Goal: Information Seeking & Learning: Learn about a topic

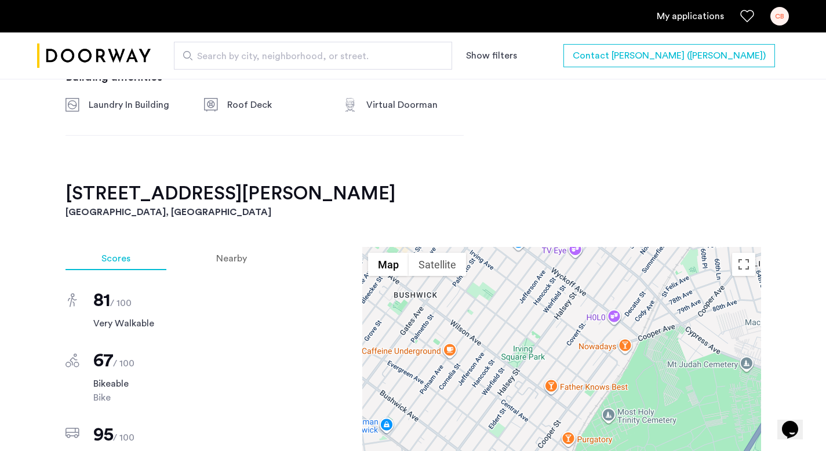
scroll to position [833, 0]
drag, startPoint x: 67, startPoint y: 176, endPoint x: 229, endPoint y: 179, distance: 162.4
click at [229, 183] on h2 "620 Wilson Avenue, Unit 3L" at bounding box center [414, 194] width 696 height 23
copy h2 "620 Wilson Avenue"
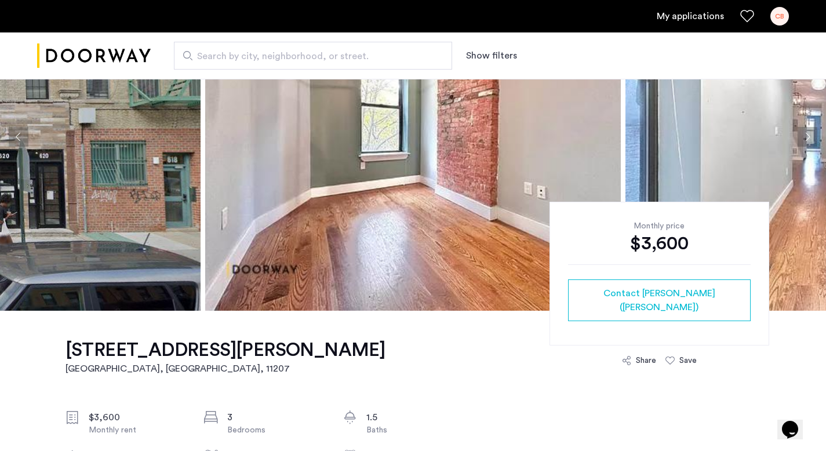
scroll to position [0, 0]
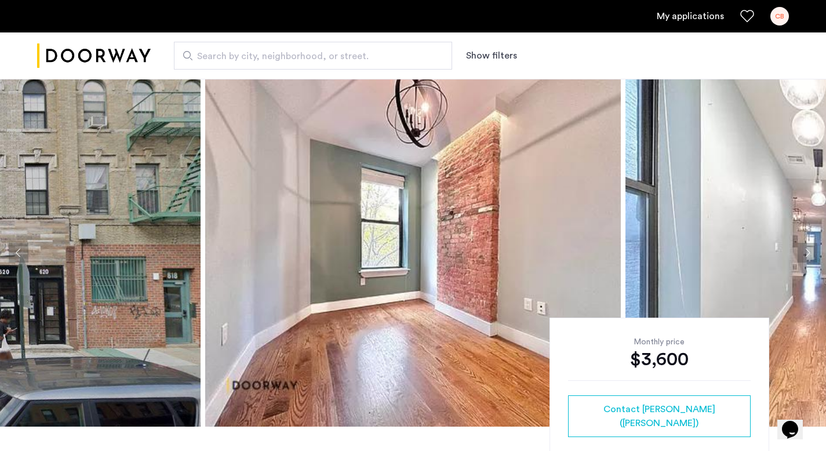
click at [805, 255] on button "Next apartment" at bounding box center [808, 253] width 20 height 20
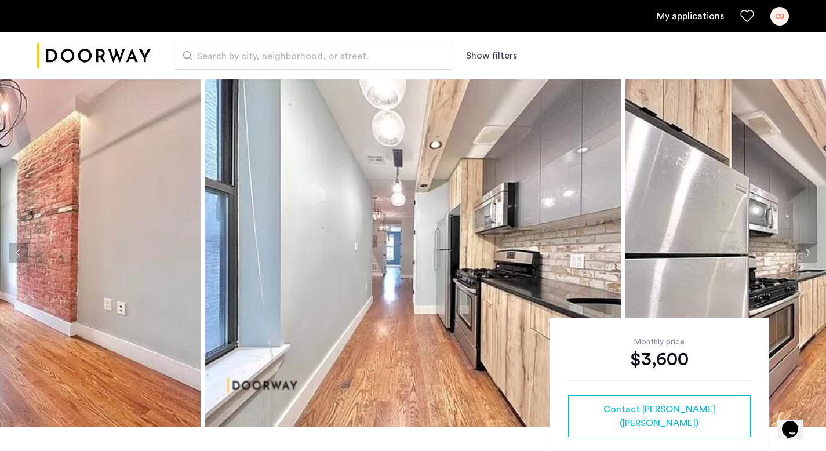
click at [805, 255] on button "Next apartment" at bounding box center [808, 253] width 20 height 20
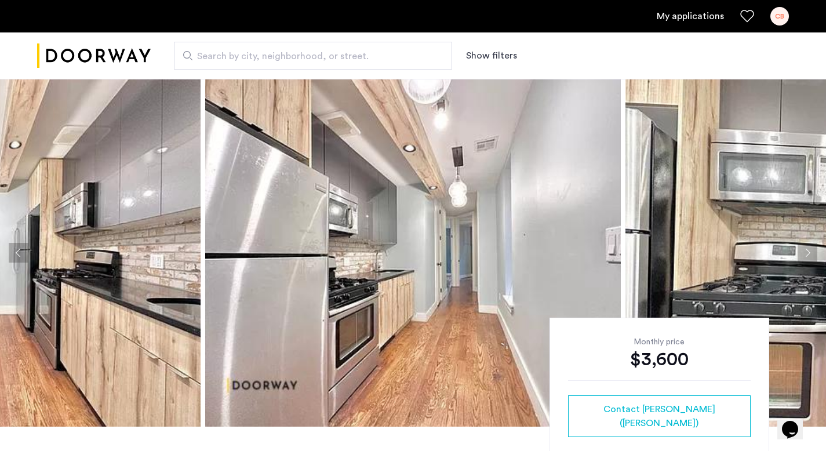
click at [805, 255] on button "Next apartment" at bounding box center [808, 253] width 20 height 20
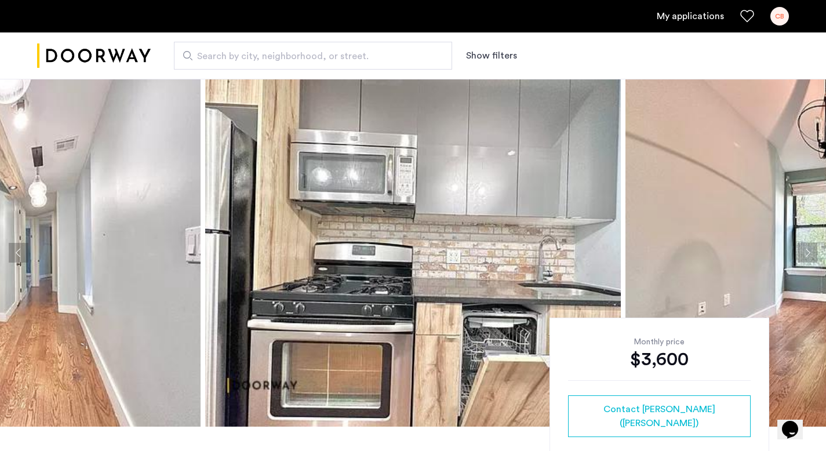
click at [805, 255] on button "Next apartment" at bounding box center [808, 253] width 20 height 20
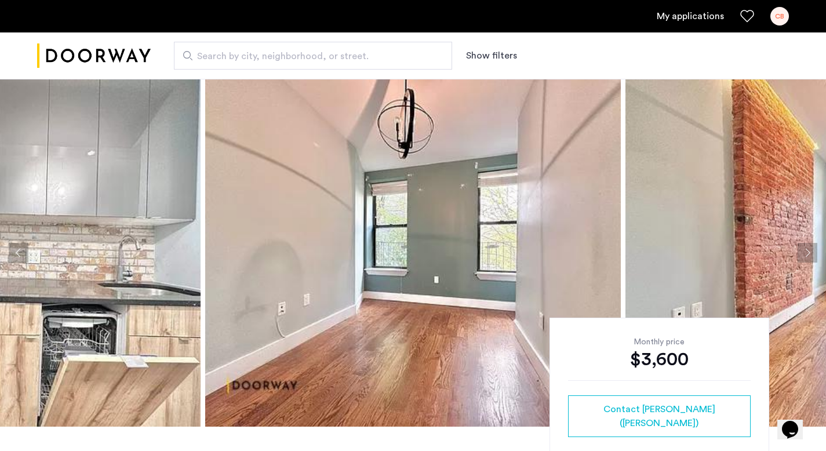
click at [805, 255] on button "Next apartment" at bounding box center [808, 253] width 20 height 20
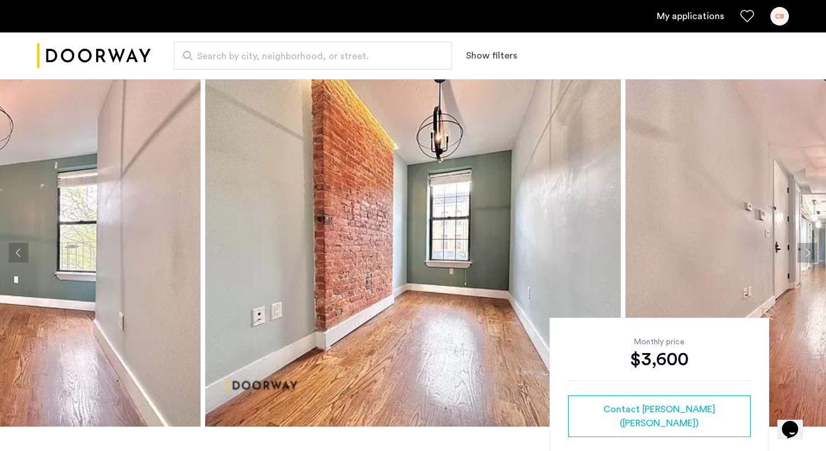
click at [805, 255] on button "Next apartment" at bounding box center [808, 253] width 20 height 20
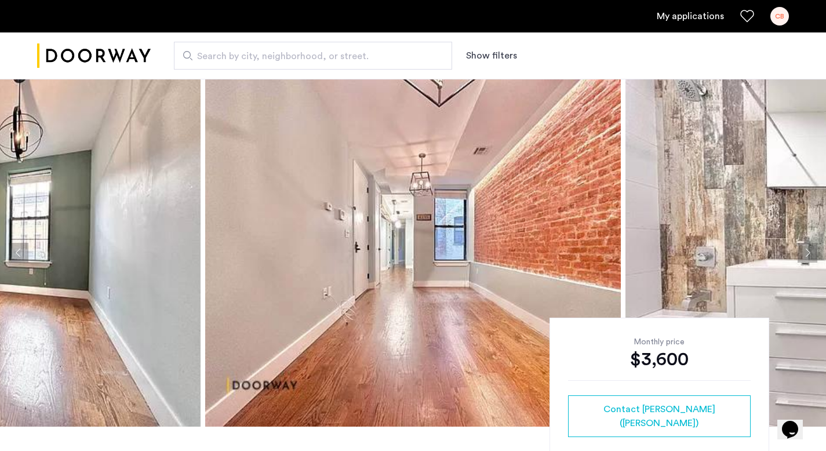
click at [805, 255] on button "Next apartment" at bounding box center [808, 253] width 20 height 20
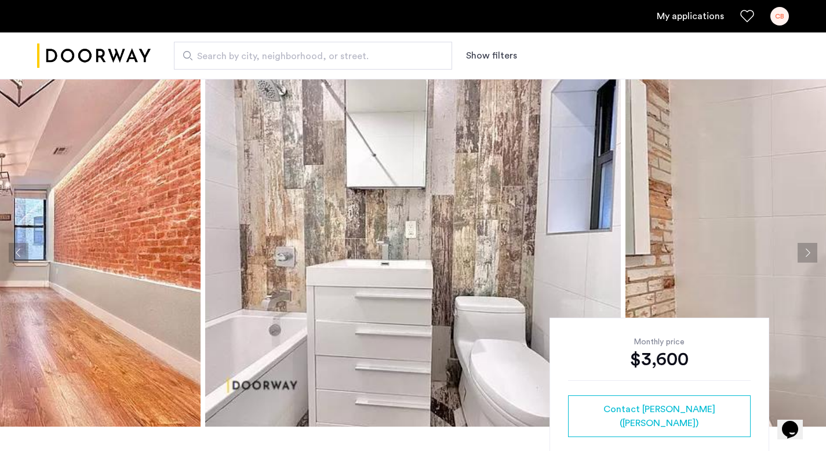
click at [805, 255] on button "Next apartment" at bounding box center [808, 253] width 20 height 20
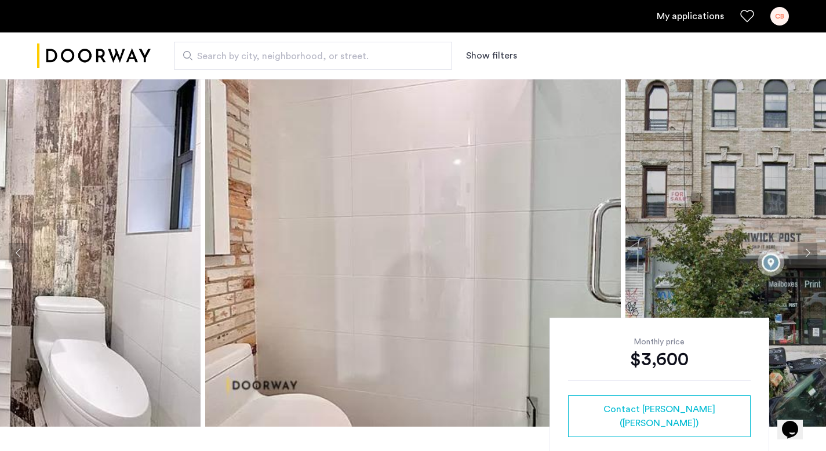
click at [805, 255] on button "Next apartment" at bounding box center [808, 253] width 20 height 20
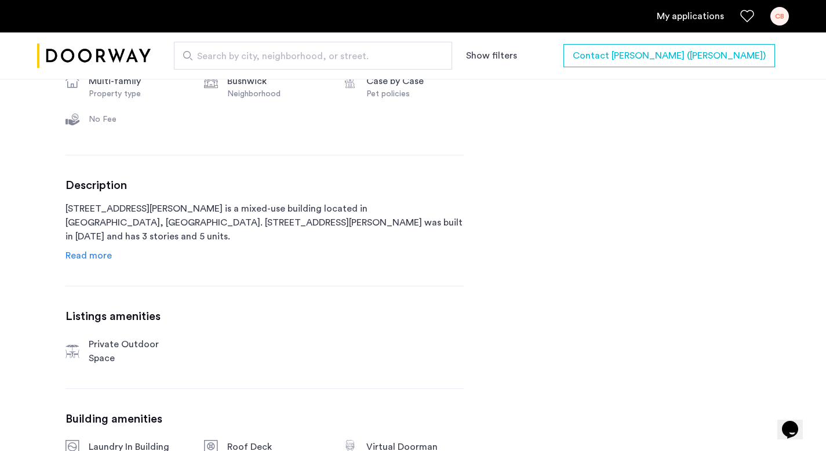
scroll to position [452, 0]
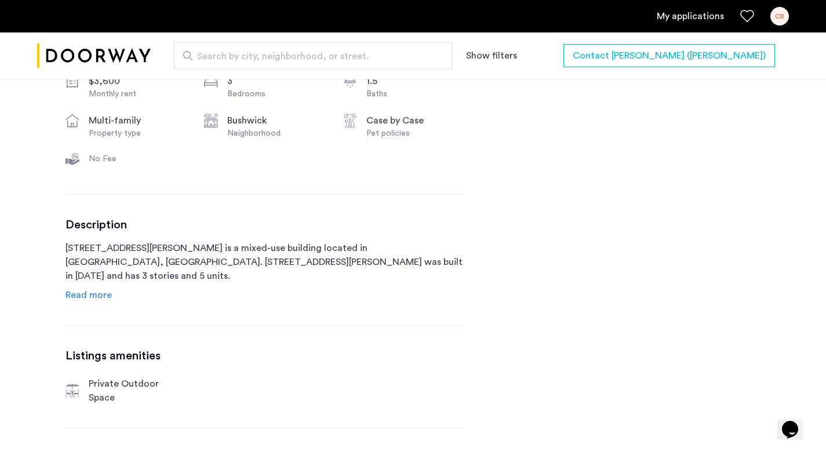
click at [68, 296] on span "Read more" at bounding box center [89, 294] width 46 height 9
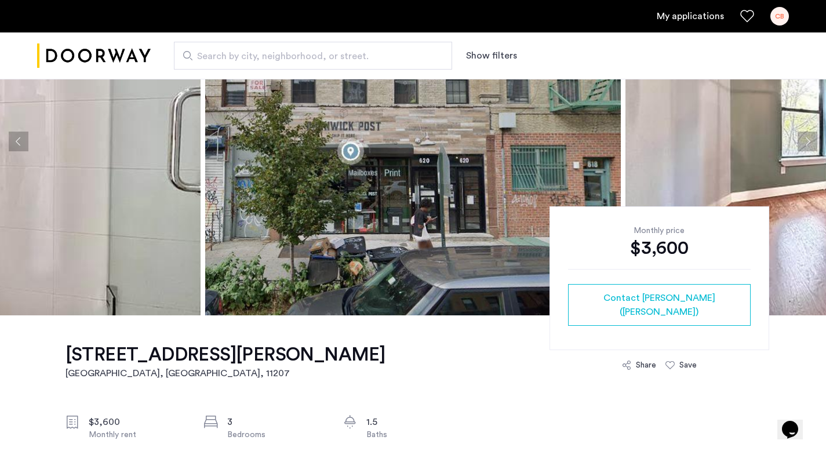
scroll to position [78, 0]
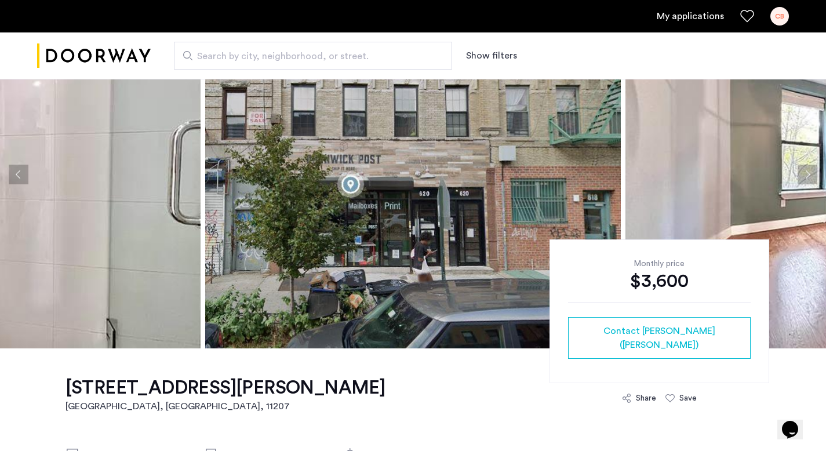
click at [23, 176] on button "Previous apartment" at bounding box center [19, 175] width 20 height 20
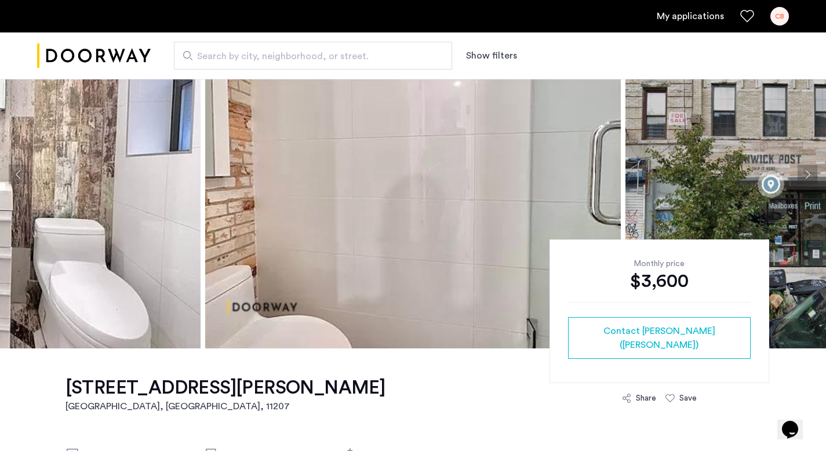
click at [23, 176] on button "Previous apartment" at bounding box center [19, 175] width 20 height 20
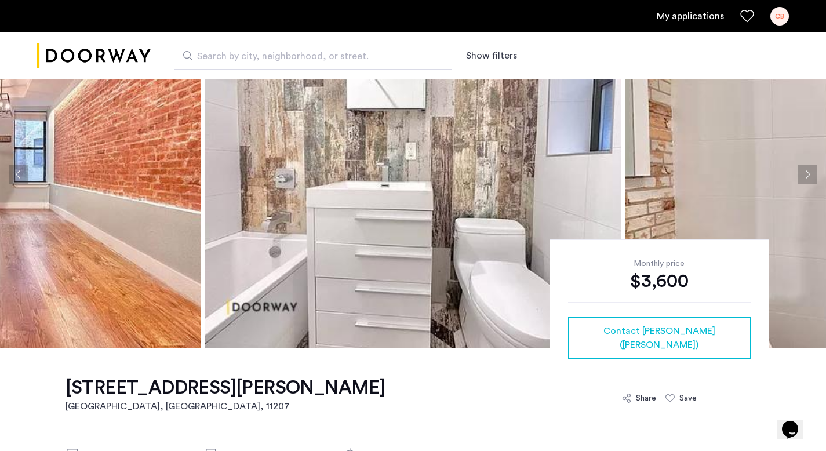
click at [23, 176] on button "Previous apartment" at bounding box center [19, 175] width 20 height 20
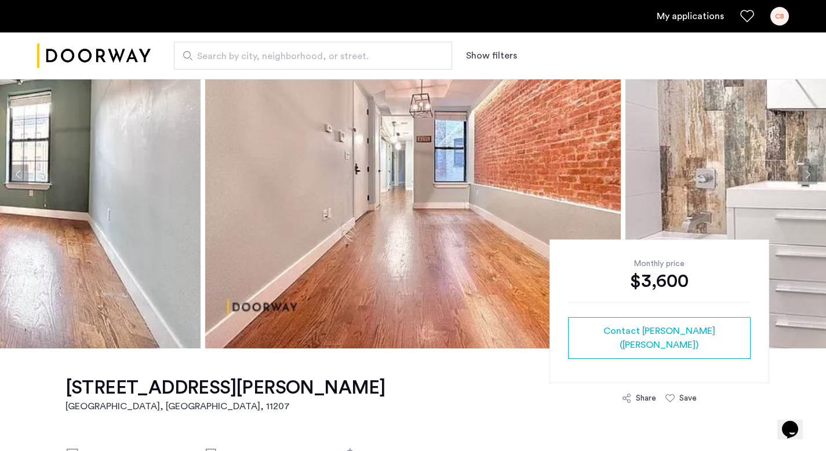
click at [23, 176] on button "Previous apartment" at bounding box center [19, 175] width 20 height 20
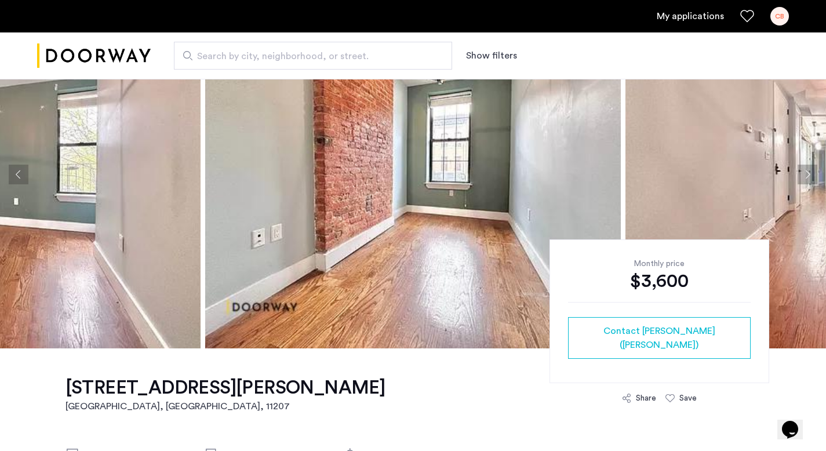
click at [23, 176] on button "Previous apartment" at bounding box center [19, 175] width 20 height 20
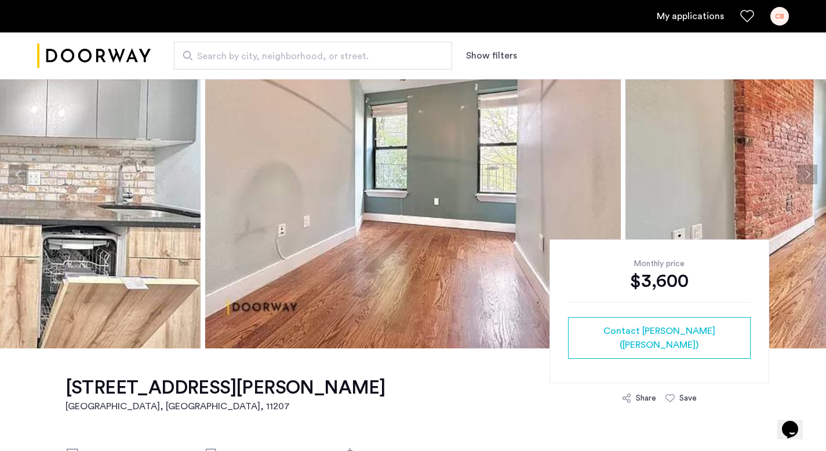
click at [23, 176] on button "Previous apartment" at bounding box center [19, 175] width 20 height 20
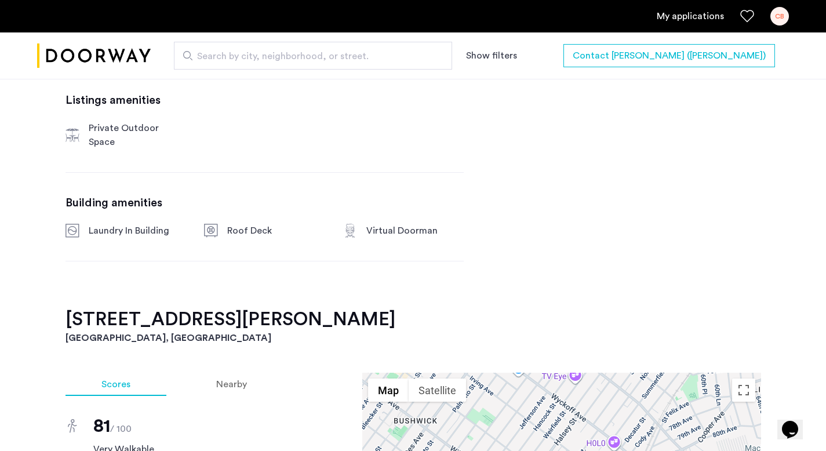
scroll to position [891, 0]
